Goal: Find specific page/section: Find specific page/section

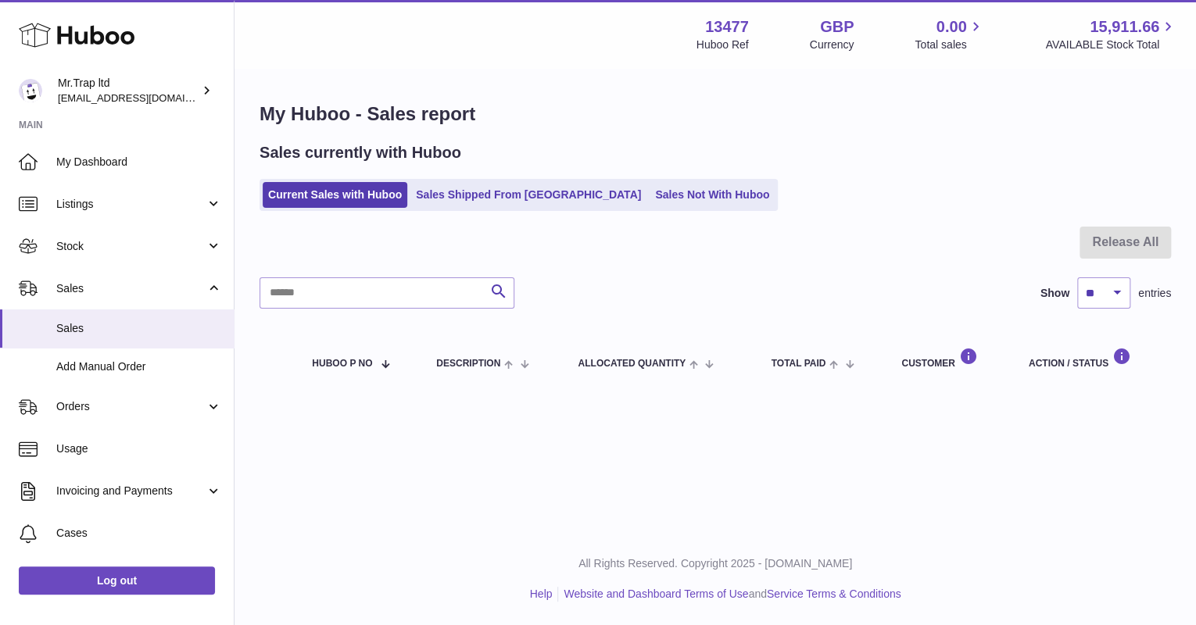
click at [114, 34] on icon at bounding box center [77, 35] width 116 height 31
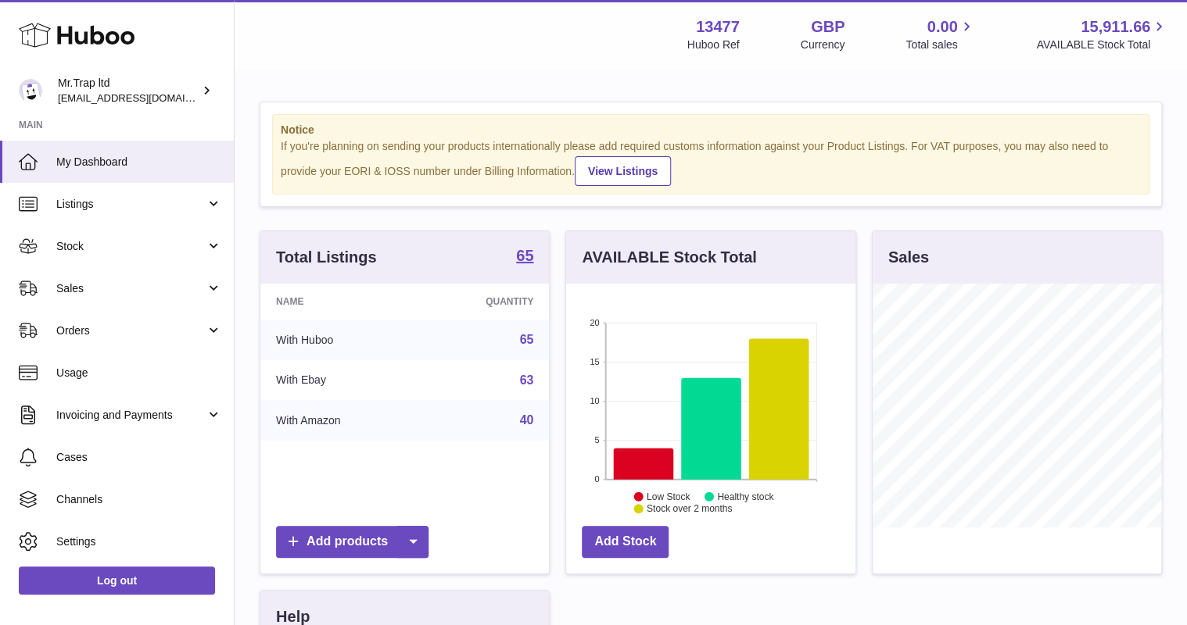
scroll to position [244, 288]
click at [106, 299] on link "Sales" at bounding box center [117, 288] width 234 height 42
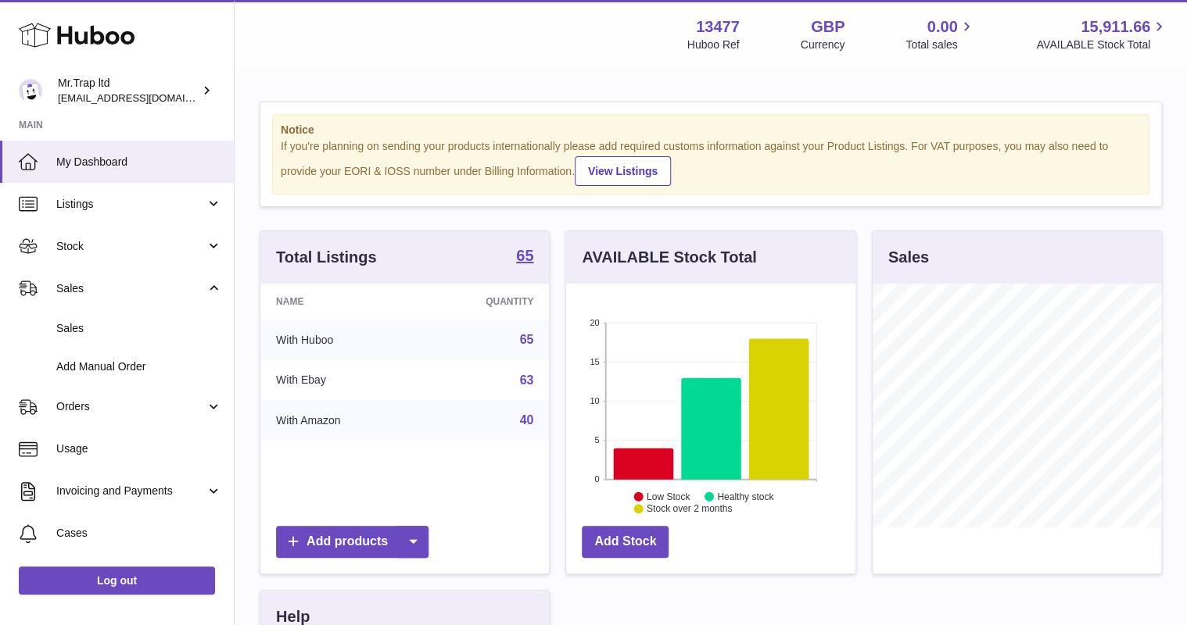
click at [137, 331] on span "Sales" at bounding box center [139, 328] width 166 height 15
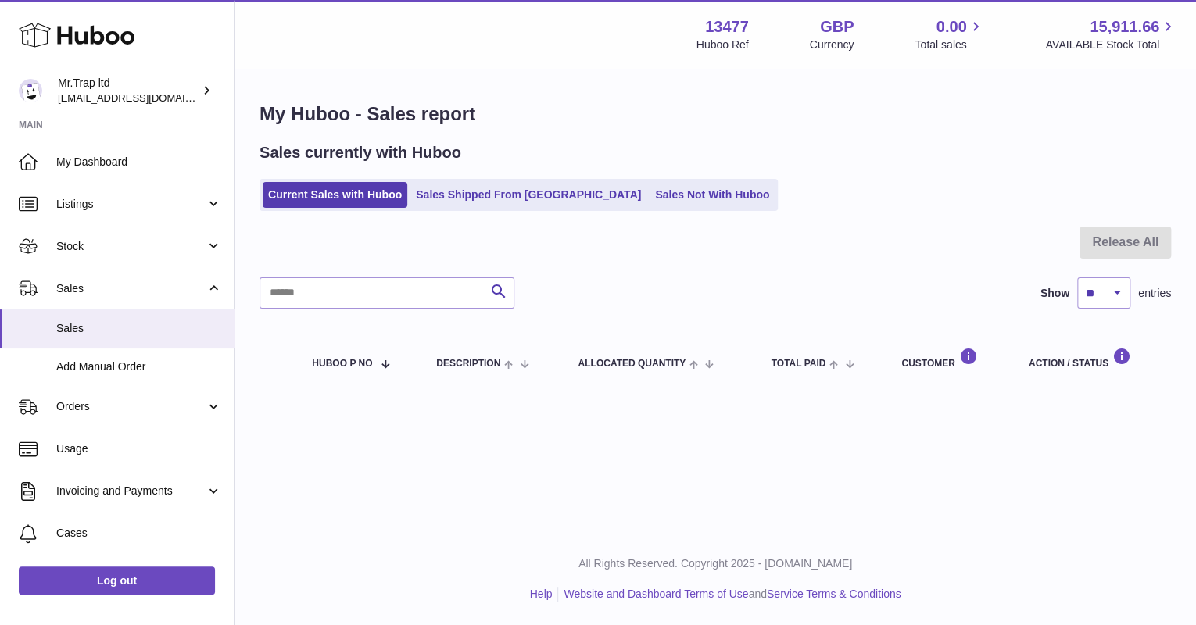
click at [650, 189] on link "Sales Not With Huboo" at bounding box center [712, 195] width 125 height 26
